Goal: Information Seeking & Learning: Check status

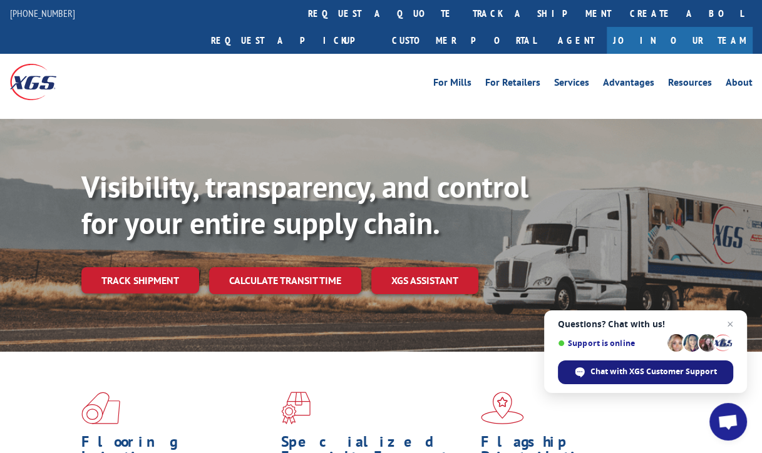
click at [669, 376] on span "Chat with XGS Customer Support" at bounding box center [653, 371] width 126 height 11
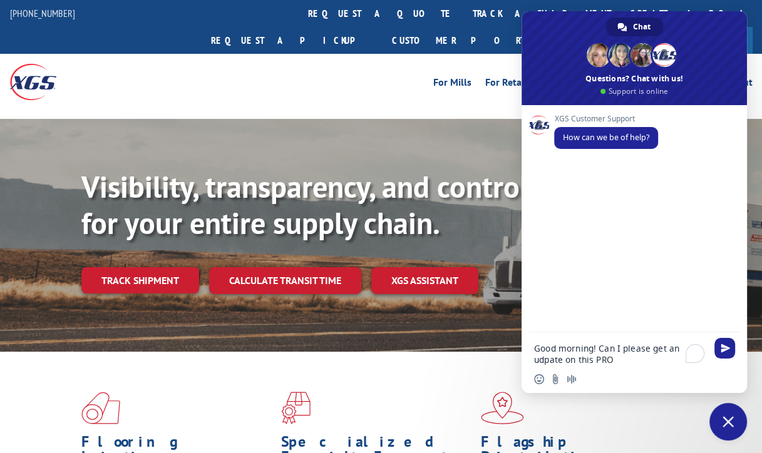
paste textarea "17603636"
type textarea "Good morning! Can I please get an udpate on this PRO 17603636?"
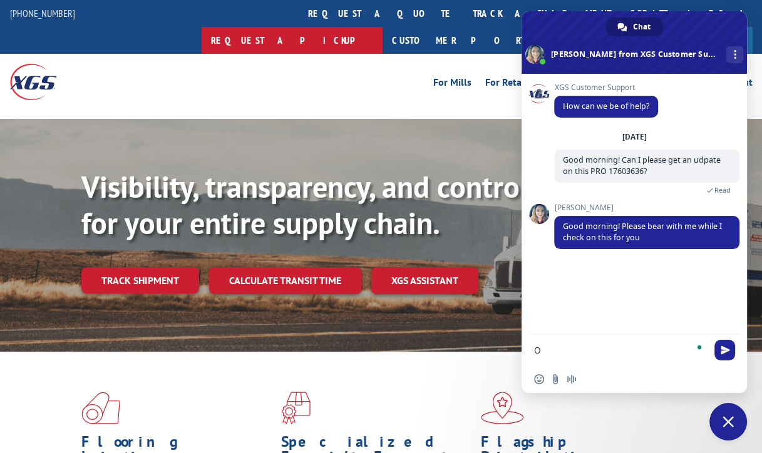
type textarea "Ok"
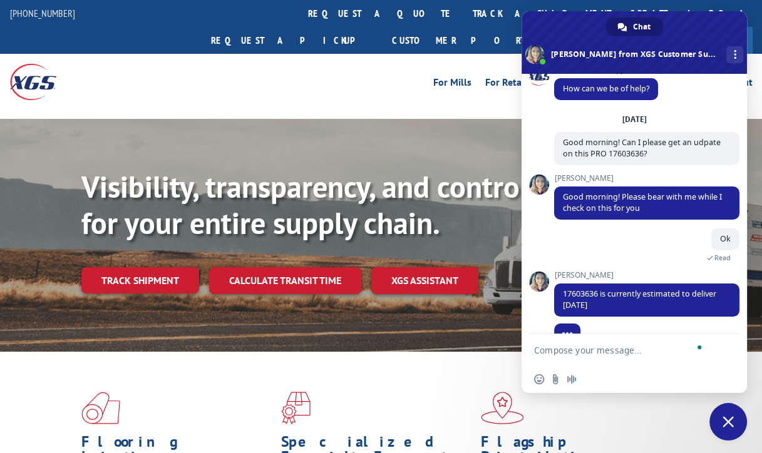
scroll to position [43, 0]
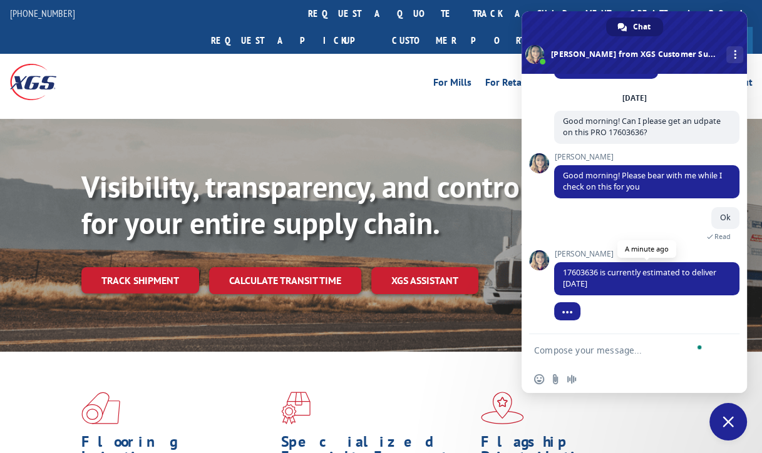
click at [649, 272] on span "17603636 is currently estimated to deliver [DATE]" at bounding box center [639, 278] width 153 height 22
drag, startPoint x: 649, startPoint y: 272, endPoint x: 646, endPoint y: 282, distance: 10.9
click at [646, 282] on span "17603636 is currently estimated to deliver [DATE]" at bounding box center [646, 278] width 185 height 33
click at [662, 277] on span "17603636 is currently estimated to deliver [DATE]" at bounding box center [646, 278] width 185 height 33
click at [657, 270] on span "17603636 is currently estimated to deliver [DATE]" at bounding box center [639, 278] width 153 height 22
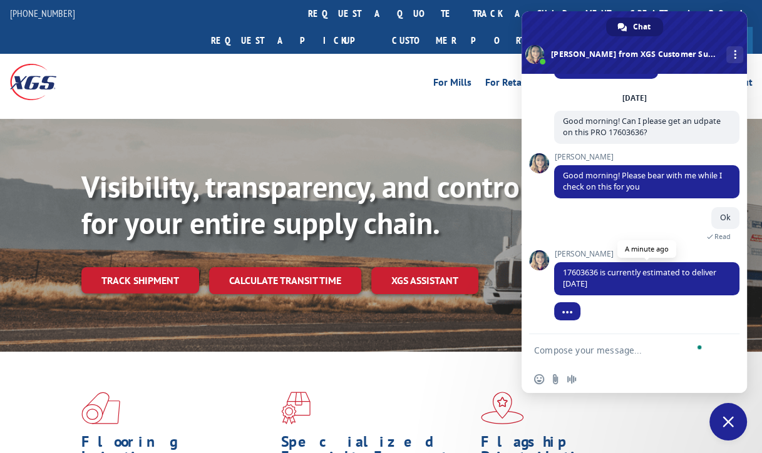
drag, startPoint x: 657, startPoint y: 270, endPoint x: 615, endPoint y: 284, distance: 44.0
click at [615, 284] on span "17603636 is currently estimated to deliver [DATE]" at bounding box center [639, 278] width 153 height 22
copy span "estimated to deliver [DATE]"
click at [625, 346] on textarea "To enrich screen reader interactions, please activate Accessibility in Grammarl…" at bounding box center [620, 350] width 173 height 11
click at [614, 351] on textarea "To enrich screen reader interactions, please activate Accessibility in Grammarl…" at bounding box center [620, 350] width 173 height 11
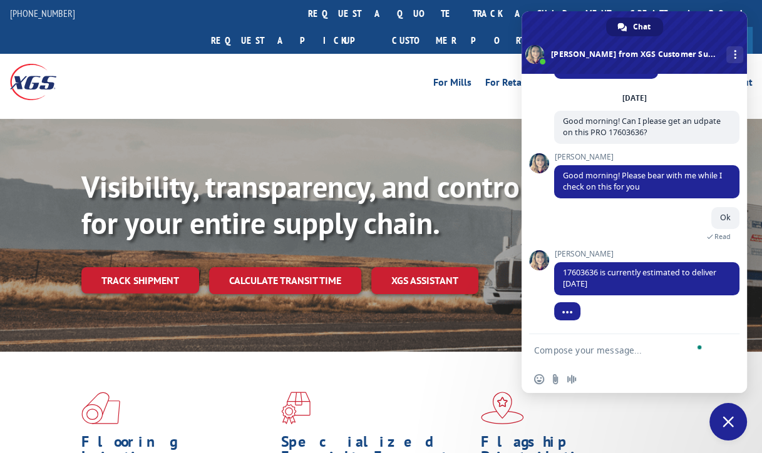
type textarea "T"
type textarea "Is this still intransit?"
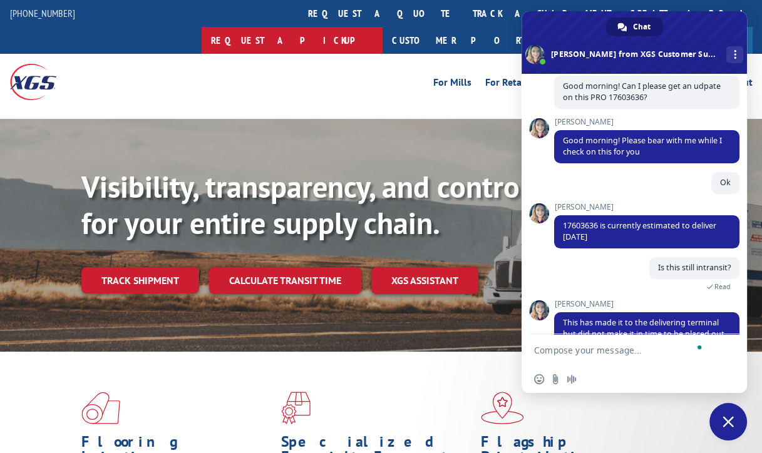
scroll to position [116, 0]
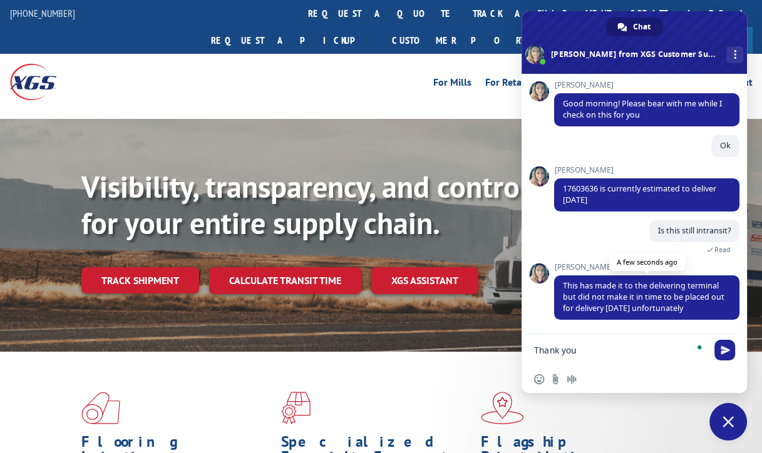
type textarea "Thank you!"
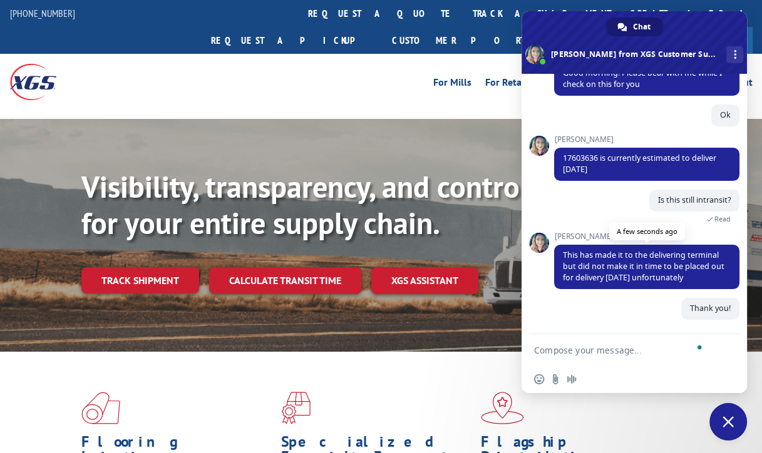
scroll to position [148, 0]
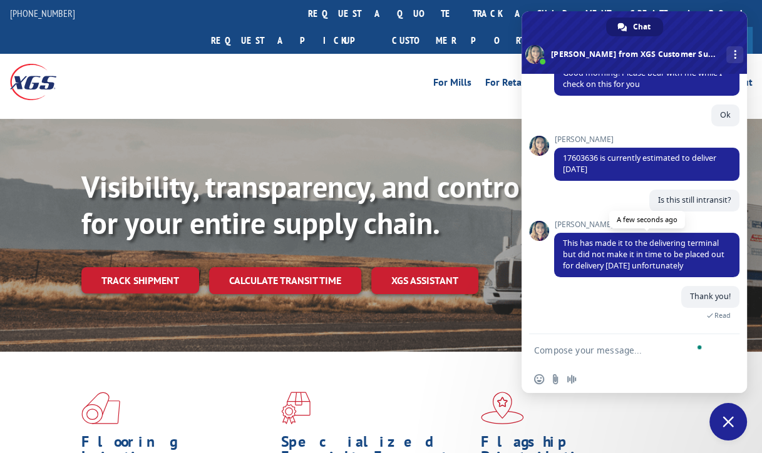
click at [563, 254] on span "This has made it to the delivering terminal but did not make it in time to be p…" at bounding box center [644, 254] width 162 height 33
drag, startPoint x: 562, startPoint y: 254, endPoint x: 615, endPoint y: 264, distance: 54.0
click at [615, 264] on span "This has made it to the delivering terminal but did not make it in time to be p…" at bounding box center [644, 254] width 162 height 33
copy span "but did not make it in time to be placed out for delivery [DATE]"
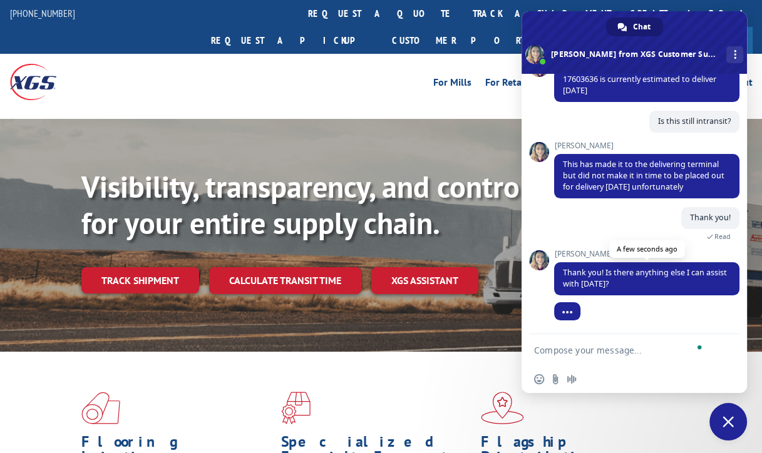
scroll to position [228, 0]
type textarea "That's all!"
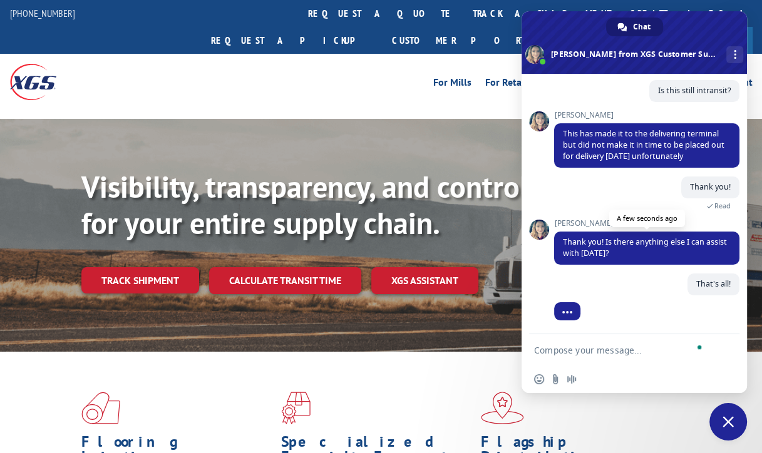
scroll to position [259, 0]
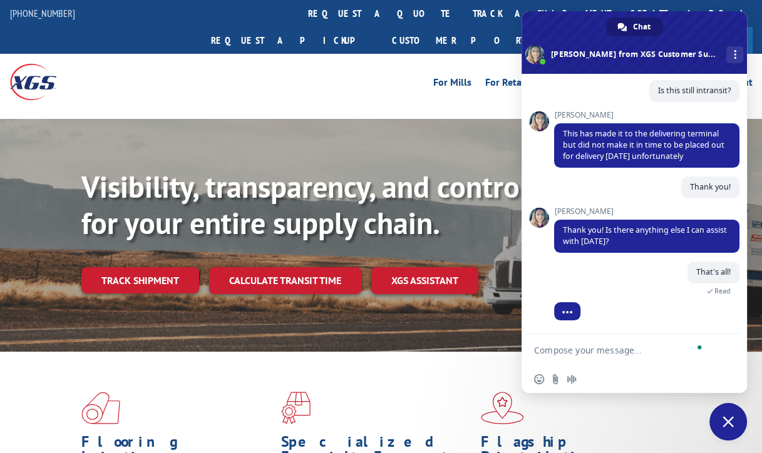
click at [722, 427] on span "Close chat" at bounding box center [727, 421] width 11 height 11
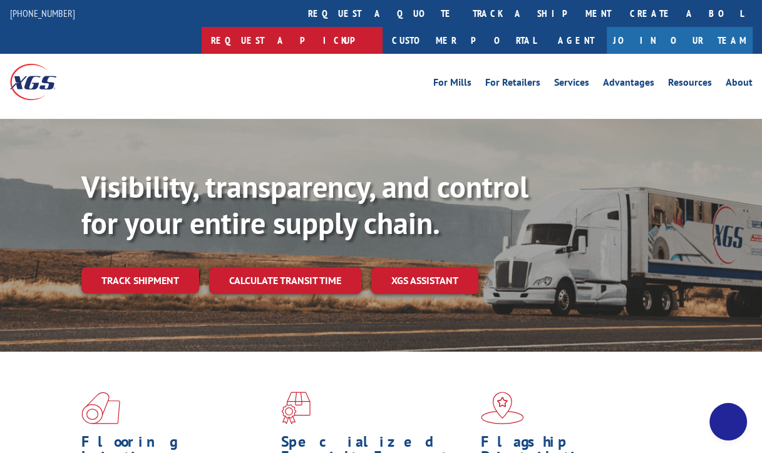
scroll to position [273, 0]
